Goal: Task Accomplishment & Management: Manage account settings

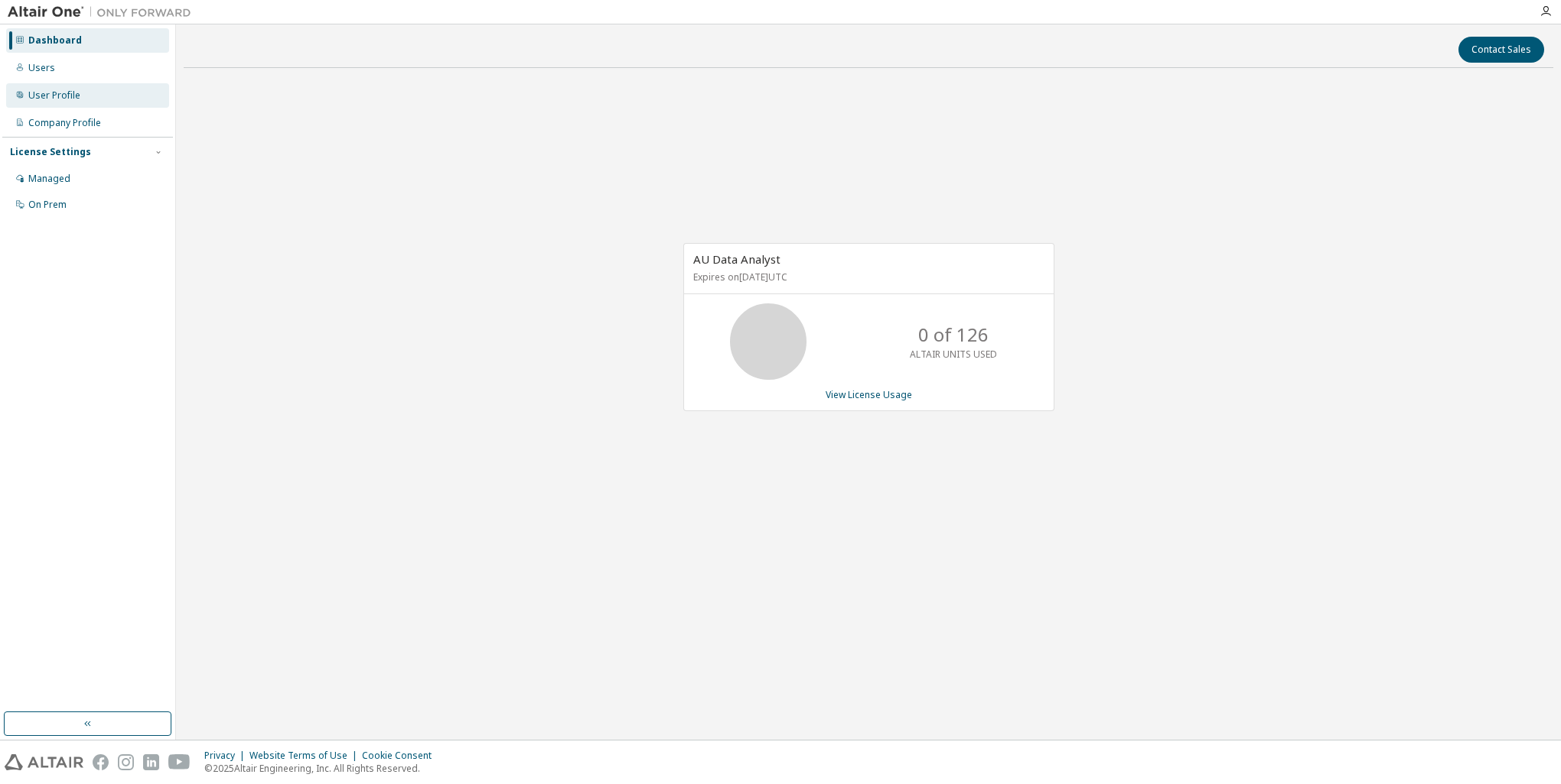
click at [55, 103] on div "User Profile" at bounding box center [87, 96] width 163 height 25
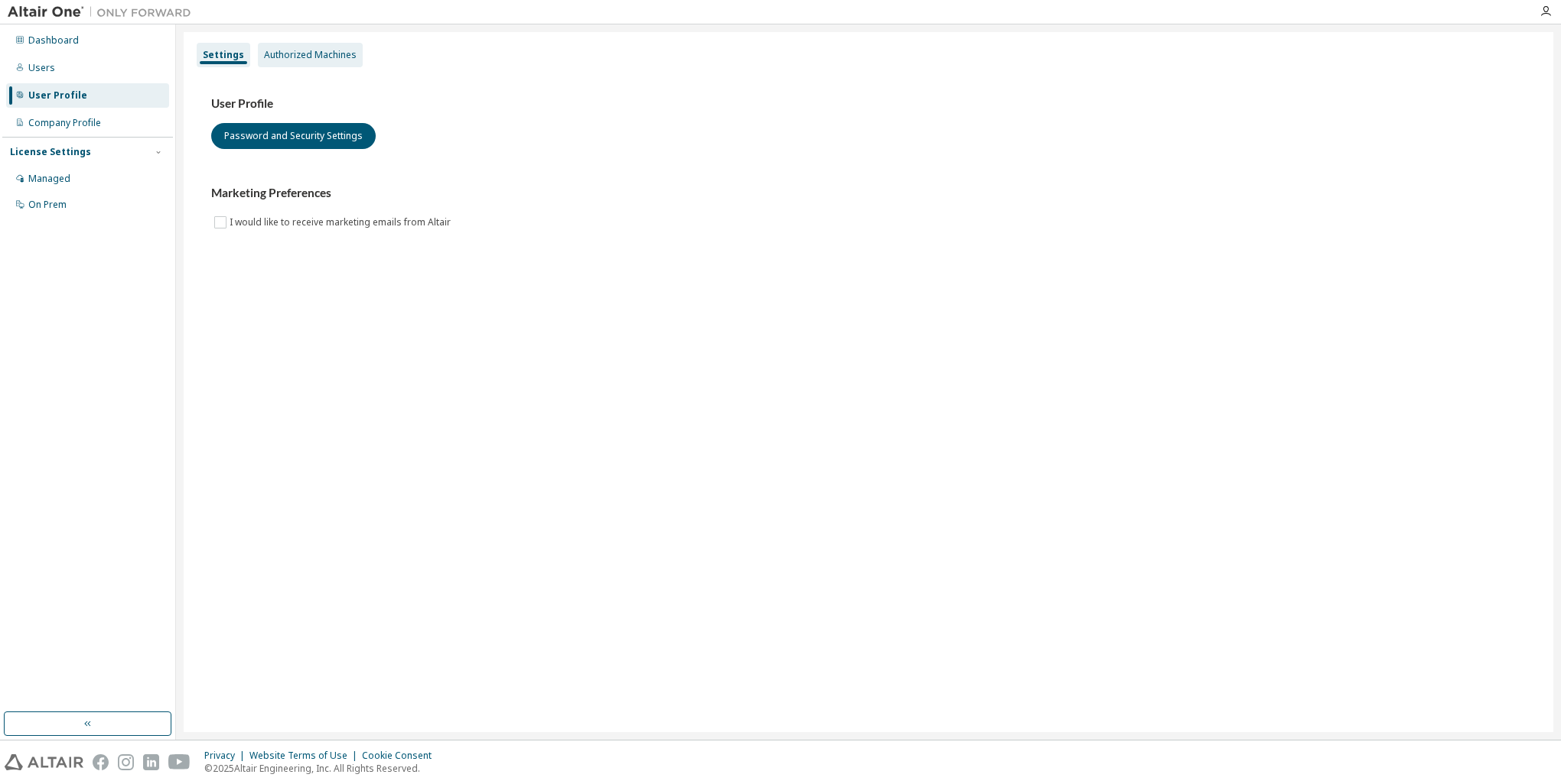
click at [322, 58] on div "Authorized Machines" at bounding box center [309, 55] width 93 height 12
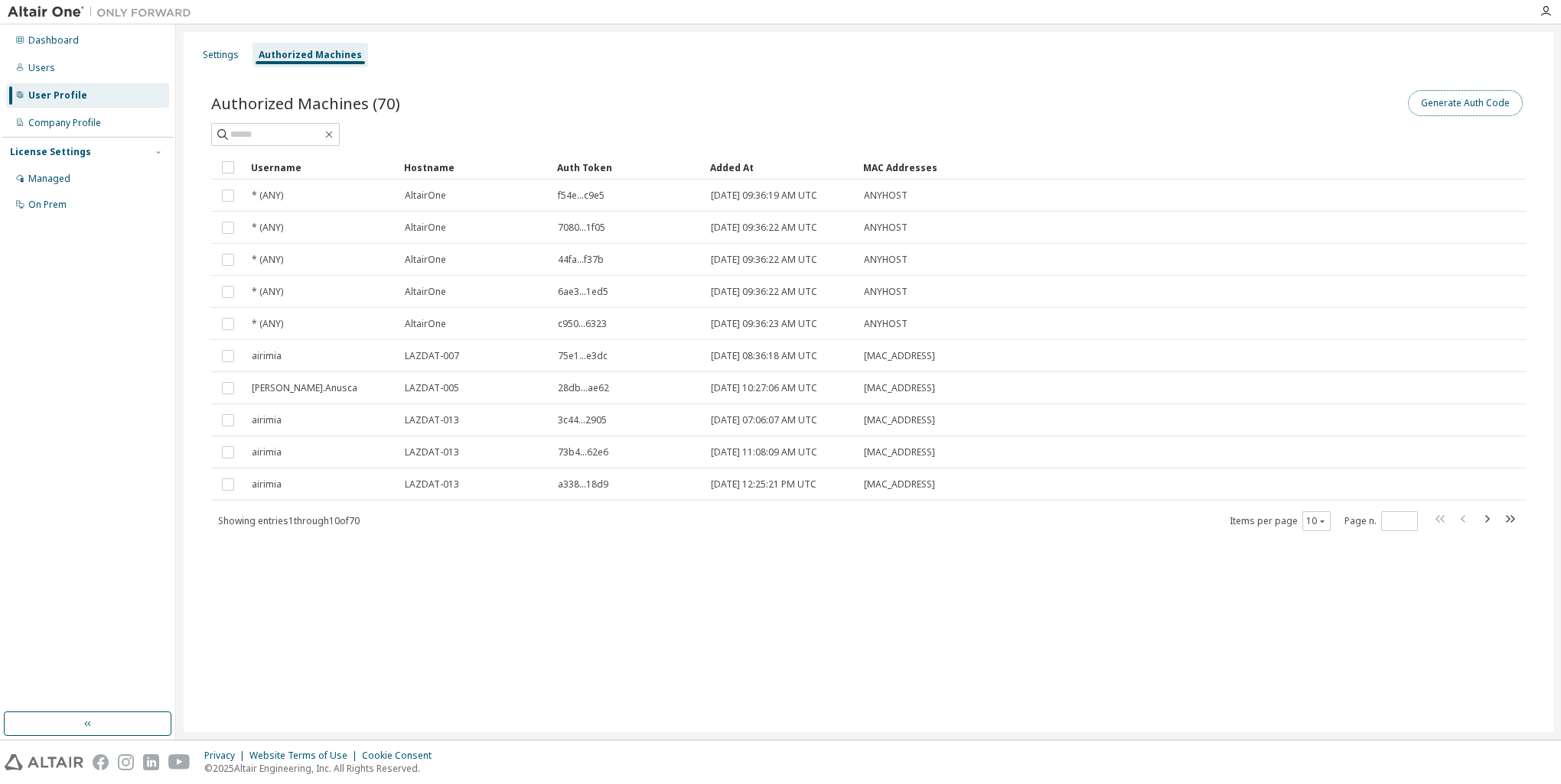
click at [1423, 109] on button "Generate Auth Code" at bounding box center [1464, 103] width 115 height 26
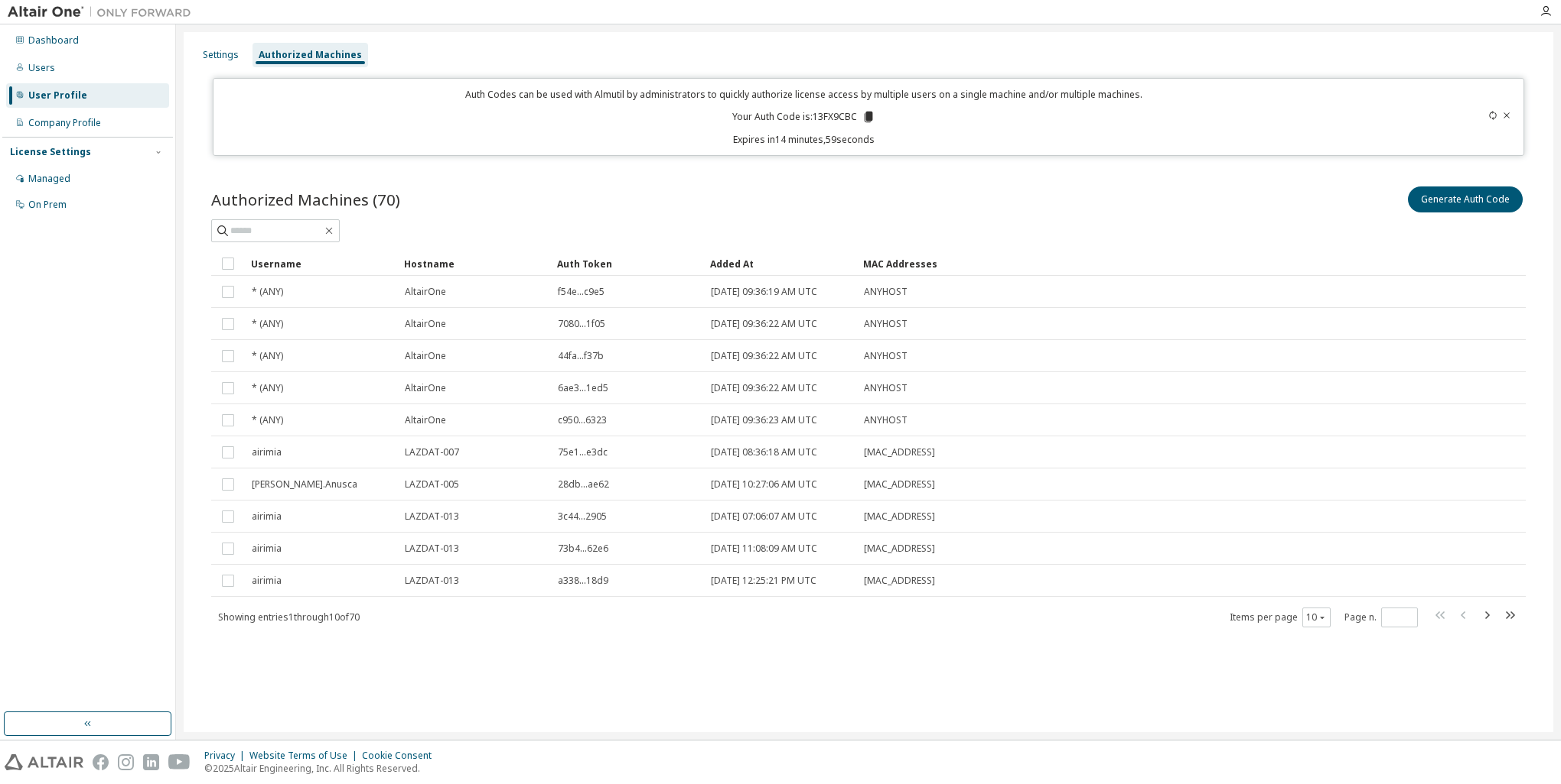
click at [829, 115] on p "Your Auth Code is: 13FX9CBC" at bounding box center [803, 117] width 143 height 14
copy p "13FX9CBC"
